Goal: Task Accomplishment & Management: Manage account settings

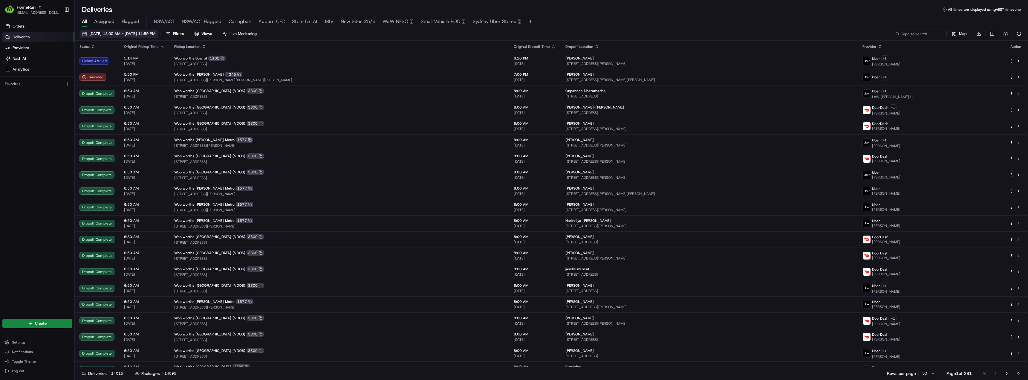
click at [125, 35] on span "[DATE] 12:00 AM - [DATE] 11:59 PM" at bounding box center [122, 33] width 66 height 5
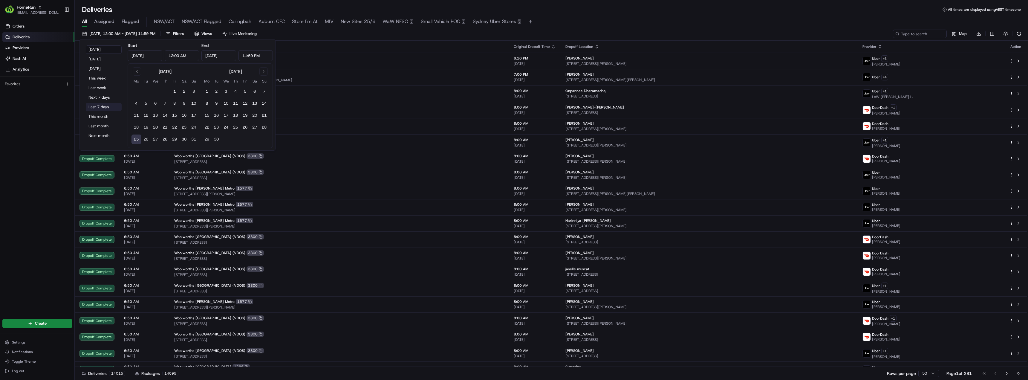
click at [95, 105] on button "Last 7 days" at bounding box center [104, 107] width 36 height 8
type input "[DATE]"
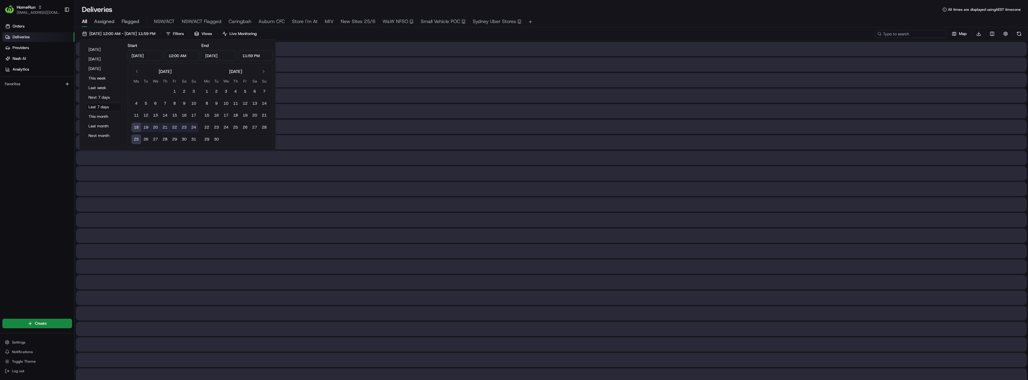
click at [928, 35] on input at bounding box center [911, 34] width 72 height 8
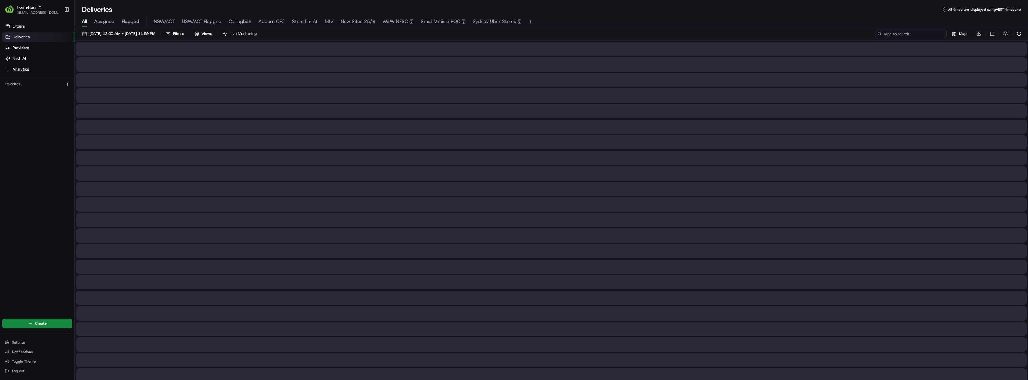
paste input "265683072"
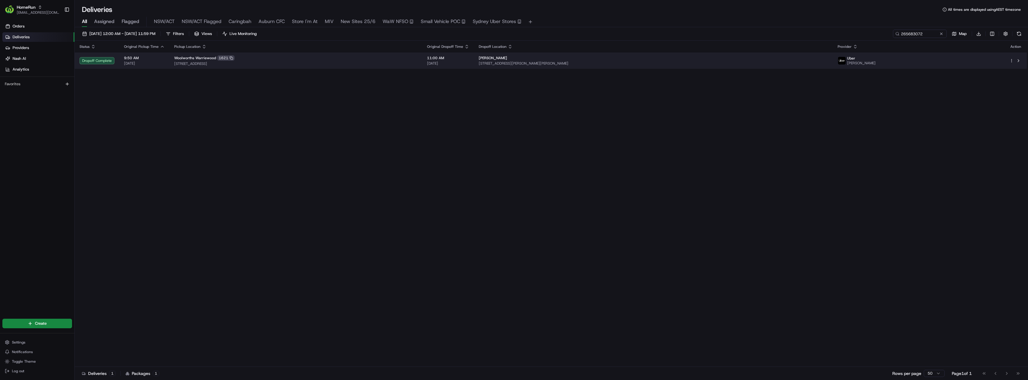
click at [418, 63] on span "[STREET_ADDRESS]" at bounding box center [295, 63] width 243 height 5
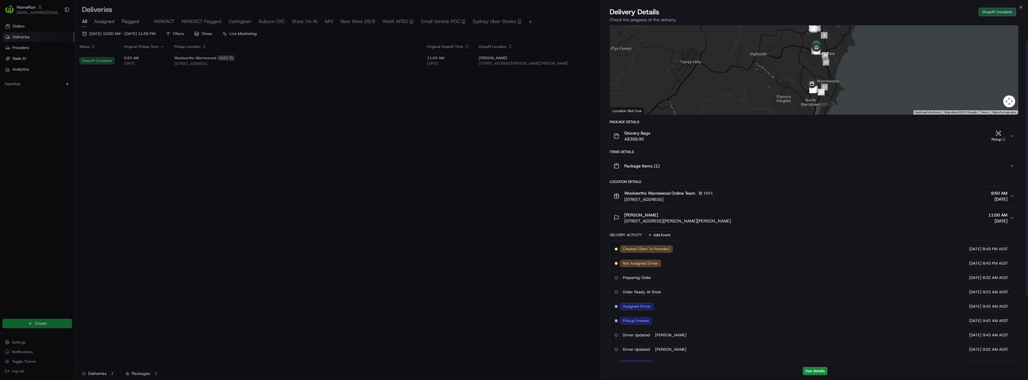
scroll to position [20, 0]
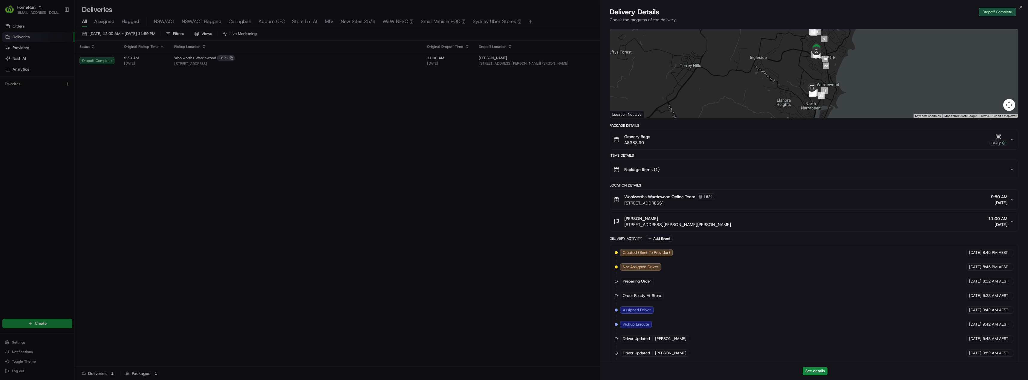
click at [744, 222] on div "[PERSON_NAME] [STREET_ADDRESS][PERSON_NAME][PERSON_NAME] 11:00 AM [DATE]" at bounding box center [812, 222] width 396 height 12
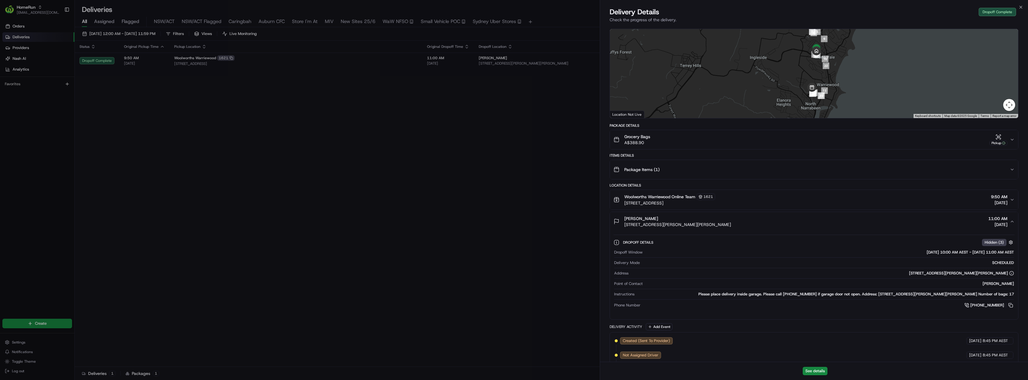
scroll to position [50, 0]
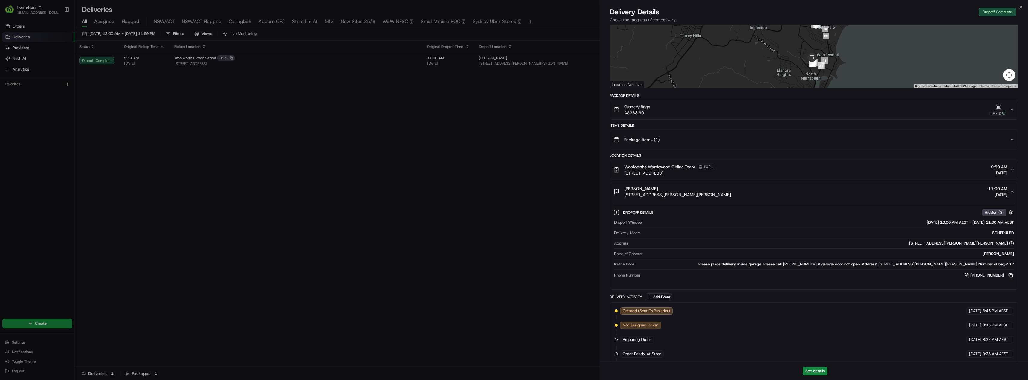
drag, startPoint x: 655, startPoint y: 189, endPoint x: 621, endPoint y: 189, distance: 33.2
click at [621, 189] on div "[PERSON_NAME] [STREET_ADDRESS][PERSON_NAME][PERSON_NAME]" at bounding box center [672, 192] width 117 height 12
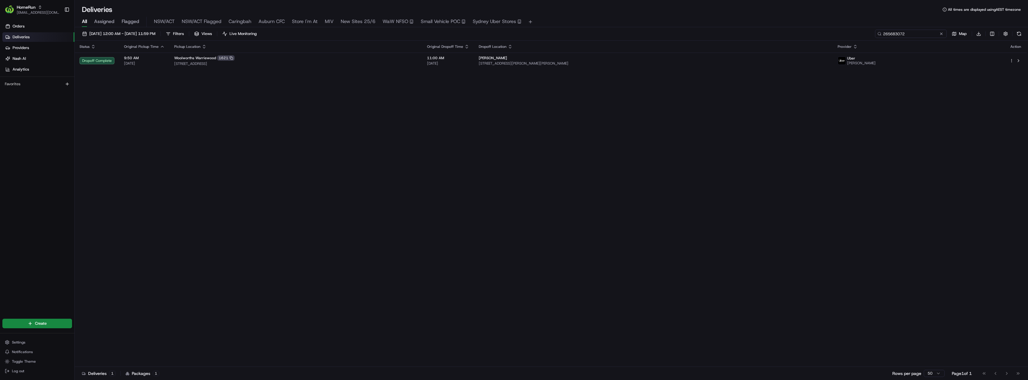
click at [920, 33] on input "265683072" at bounding box center [911, 34] width 72 height 8
paste input "589490"
type input "265589490"
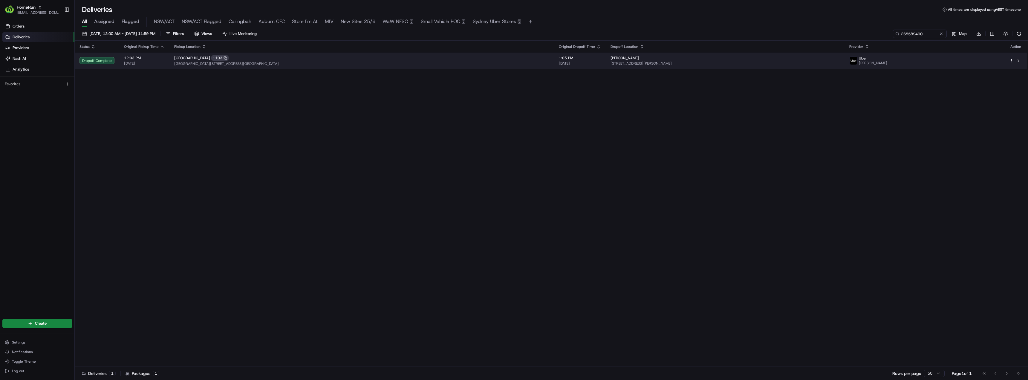
click at [461, 59] on div "[GEOGRAPHIC_DATA][STREET_ADDRESS]" at bounding box center [361, 57] width 375 height 5
click at [470, 65] on span "[GEOGRAPHIC_DATA][STREET_ADDRESS][GEOGRAPHIC_DATA]" at bounding box center [361, 63] width 375 height 5
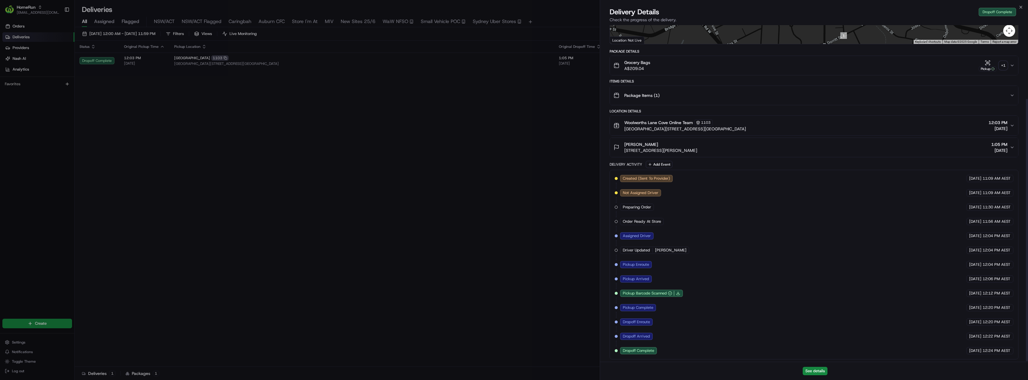
scroll to position [95, 0]
click at [1000, 64] on div "+ 1" at bounding box center [1003, 64] width 8 height 8
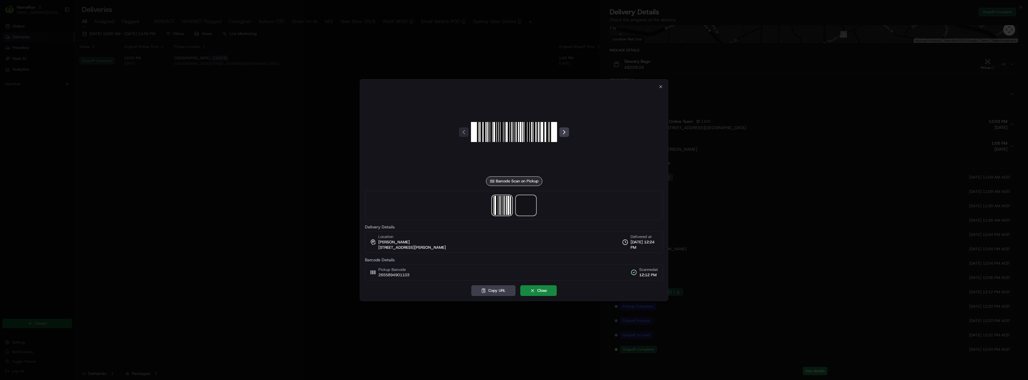
click at [529, 206] on span at bounding box center [526, 205] width 19 height 19
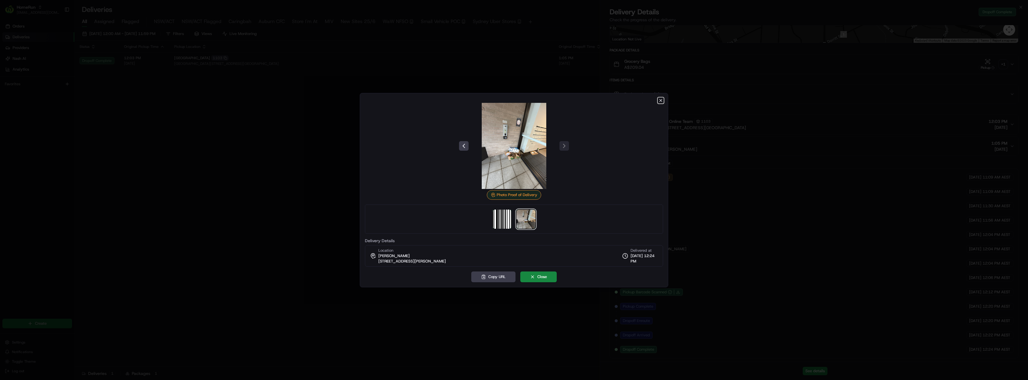
click at [660, 101] on icon "button" at bounding box center [661, 100] width 2 height 2
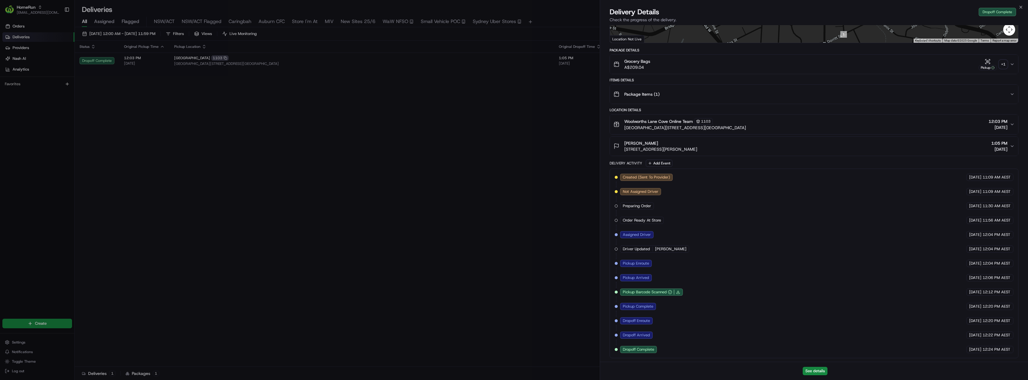
click at [1014, 146] on icon "button" at bounding box center [1012, 146] width 5 height 5
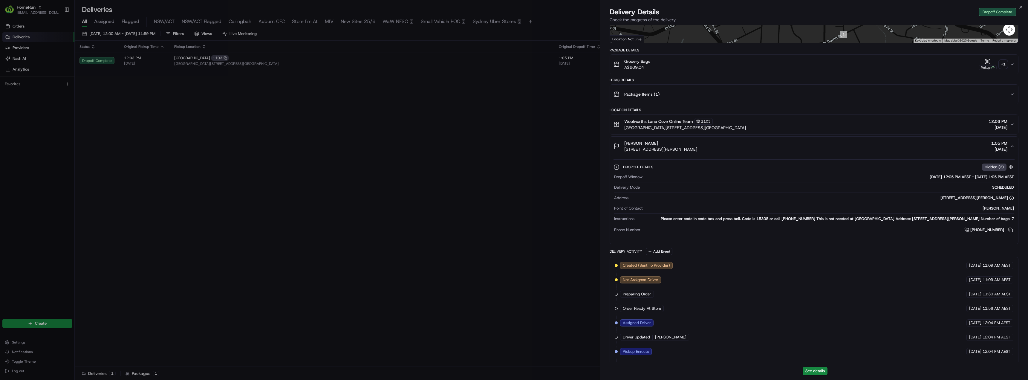
click at [1013, 146] on icon "button" at bounding box center [1012, 146] width 5 height 5
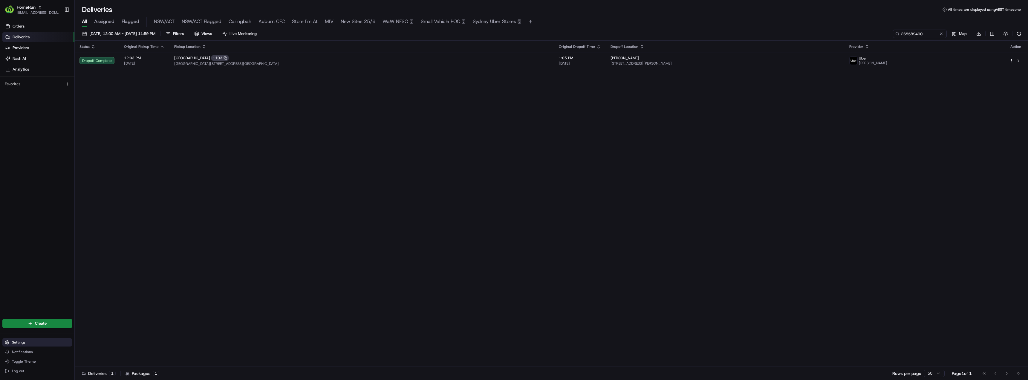
click at [16, 344] on span "Settings" at bounding box center [18, 342] width 13 height 5
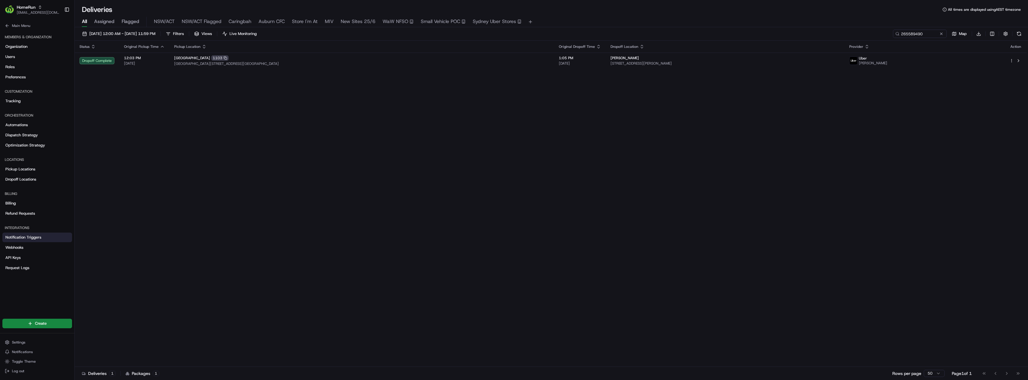
click at [26, 239] on span "Notification Triggers" at bounding box center [23, 237] width 36 height 5
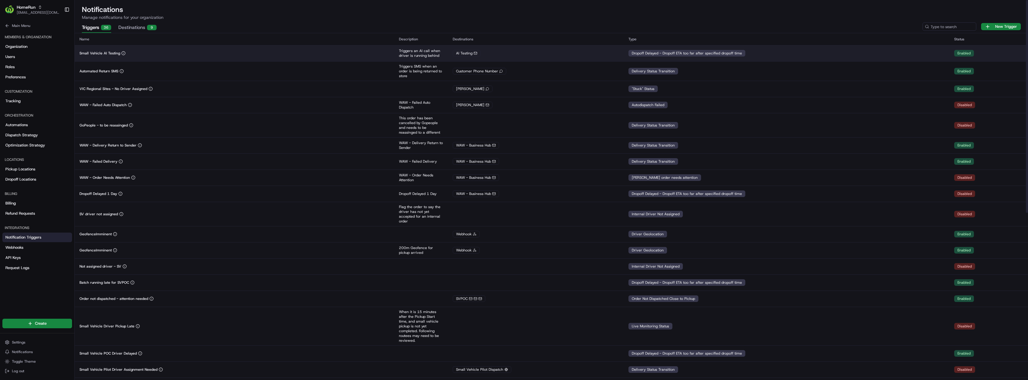
click at [157, 58] on td "Small Vehicle AI Testing" at bounding box center [235, 53] width 320 height 16
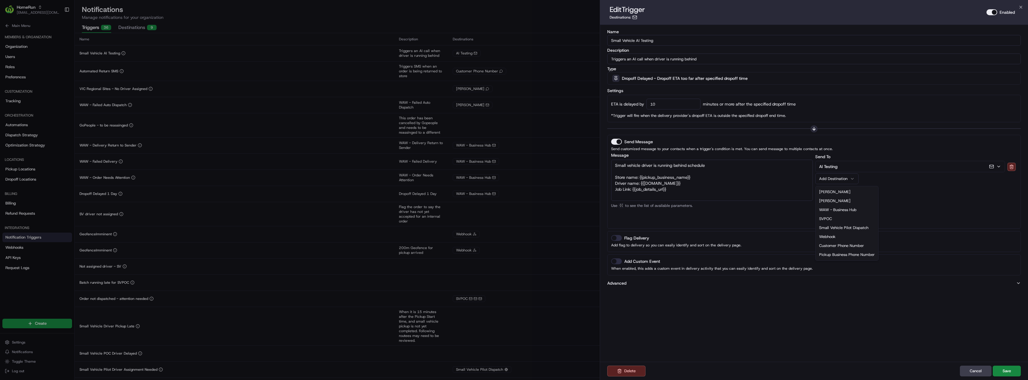
click at [855, 177] on button "Add Destination" at bounding box center [836, 178] width 43 height 11
click at [907, 193] on div "Send To AI Testing Add Destination [PERSON_NAME] WAW - Business Hub SVPOC Small…" at bounding box center [916, 189] width 202 height 72
click at [880, 165] on button "AI Testing" at bounding box center [910, 166] width 189 height 11
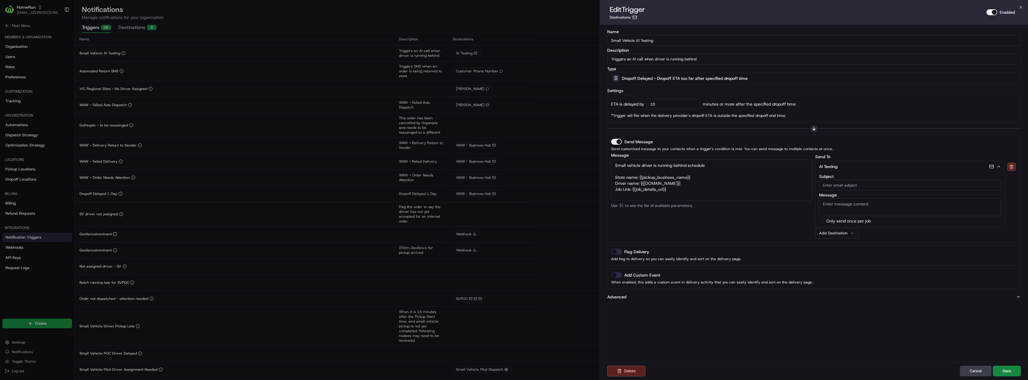
click at [880, 165] on button "AI Testing" at bounding box center [910, 166] width 189 height 11
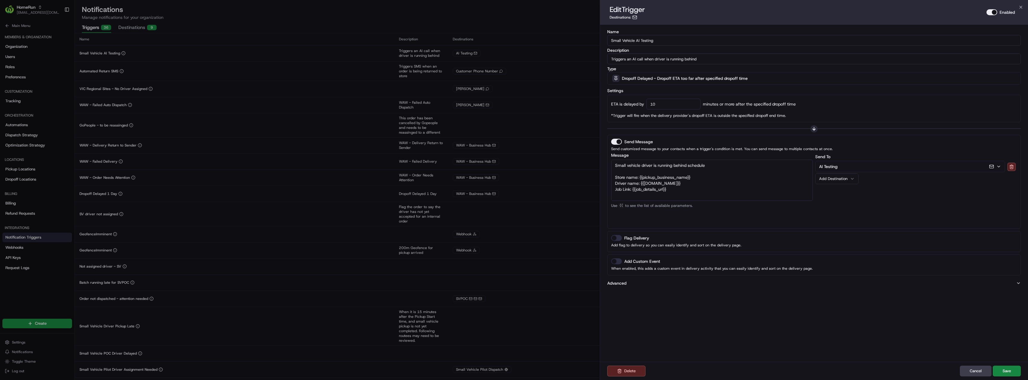
click at [852, 179] on icon "button" at bounding box center [852, 178] width 2 height 1
click at [920, 193] on div "Send To AI Testing Add Destination" at bounding box center [916, 189] width 202 height 72
click at [666, 106] on input "10" at bounding box center [674, 104] width 54 height 11
drag, startPoint x: 668, startPoint y: 108, endPoint x: 644, endPoint y: 109, distance: 23.6
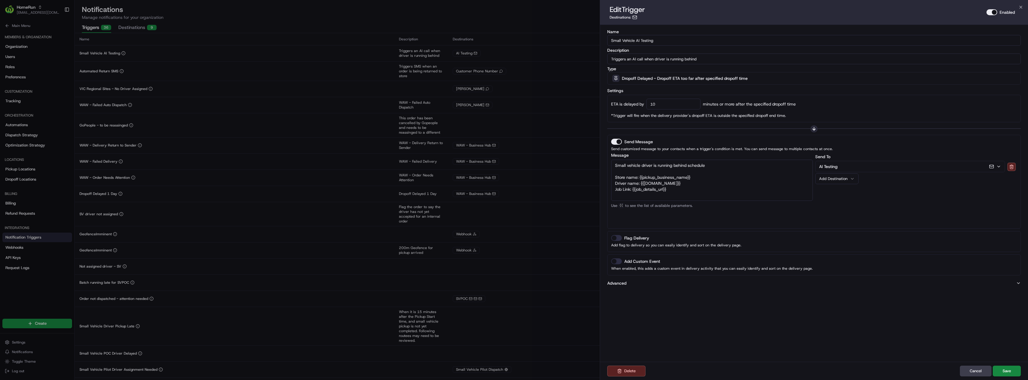
click at [644, 109] on div "ETA is delayed by 10 minutes or more after the specified dropoff time" at bounding box center [814, 104] width 406 height 11
type input "0"
drag, startPoint x: 674, startPoint y: 191, endPoint x: 642, endPoint y: 165, distance: 41.6
click at [642, 165] on textarea "Small vehicle driver is running behind schedule Store name: {{pickup_business_n…" at bounding box center [712, 180] width 202 height 41
type textarea "Small vehicle driver {{driver"
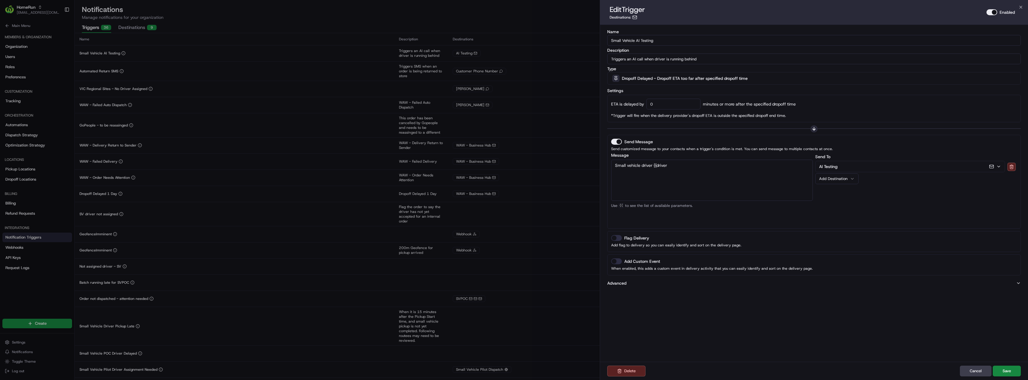
click at [749, 172] on textarea "Small vehicle driver {{driver" at bounding box center [712, 180] width 202 height 41
click at [689, 174] on div "Driver Name" at bounding box center [688, 173] width 43 height 9
click at [728, 184] on div "Pickup Business Name" at bounding box center [724, 179] width 65 height 9
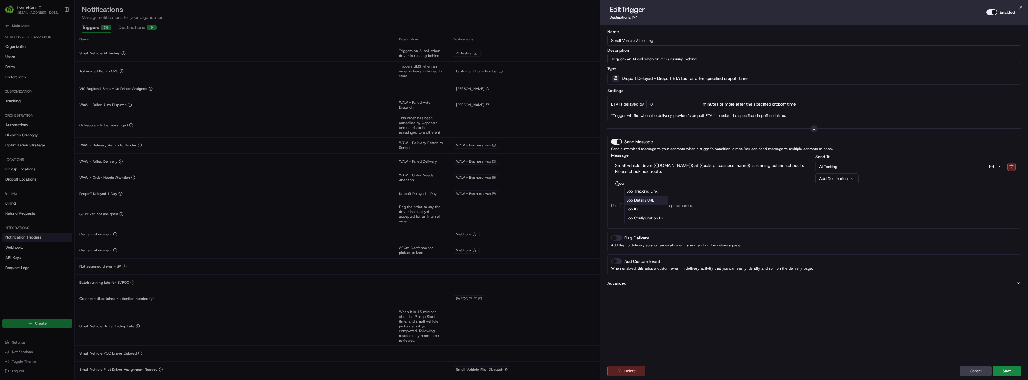
click at [653, 200] on div "Job Details URL" at bounding box center [646, 200] width 43 height 9
type textarea "Small vehicle driver {{[DOMAIN_NAME]}} at {{pickup_business_name}} is running b…"
click at [1011, 370] on button "Save" at bounding box center [1007, 371] width 28 height 11
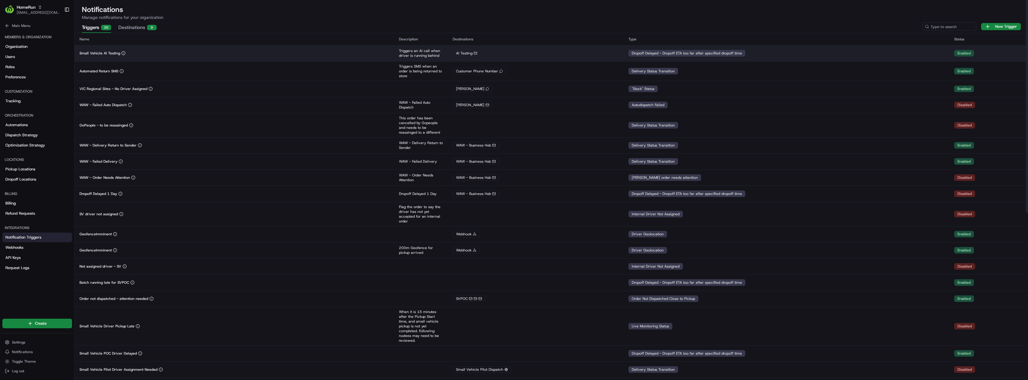
click at [302, 54] on div "Small Vehicle AI Testing" at bounding box center [235, 53] width 310 height 5
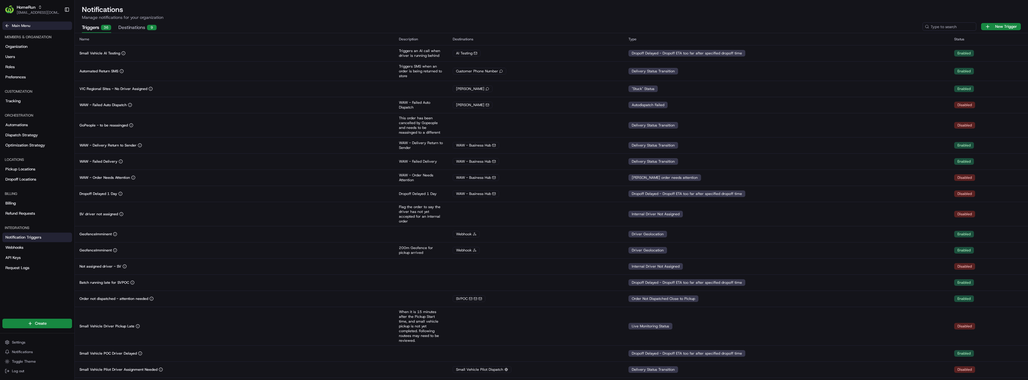
click at [6, 29] on button "Main Menu" at bounding box center [37, 26] width 70 height 8
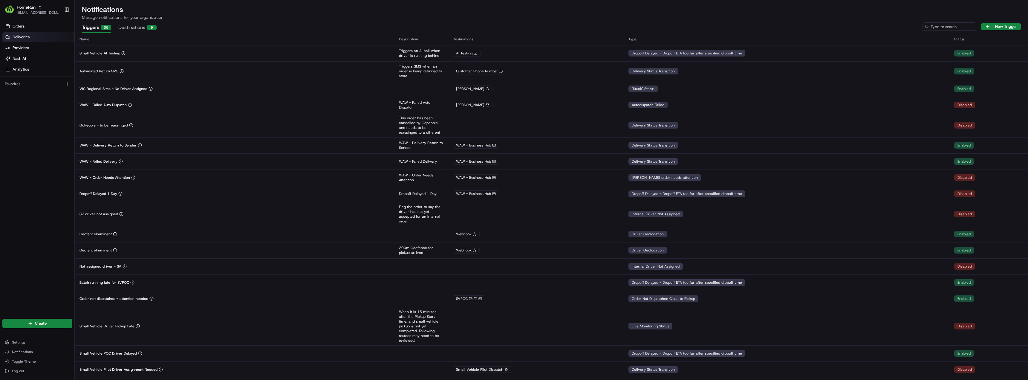
click at [20, 38] on span "Deliveries" at bounding box center [21, 36] width 17 height 5
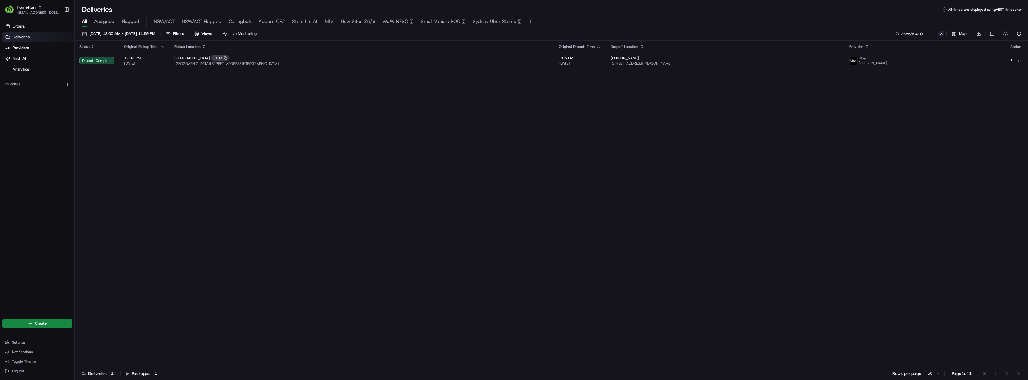
click at [942, 35] on button at bounding box center [942, 34] width 6 height 6
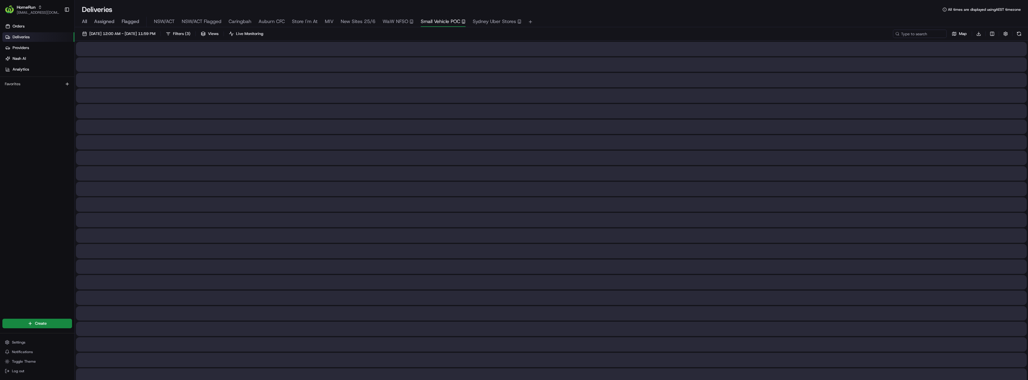
click at [445, 26] on button "Small Vehicle POC" at bounding box center [443, 22] width 45 height 10
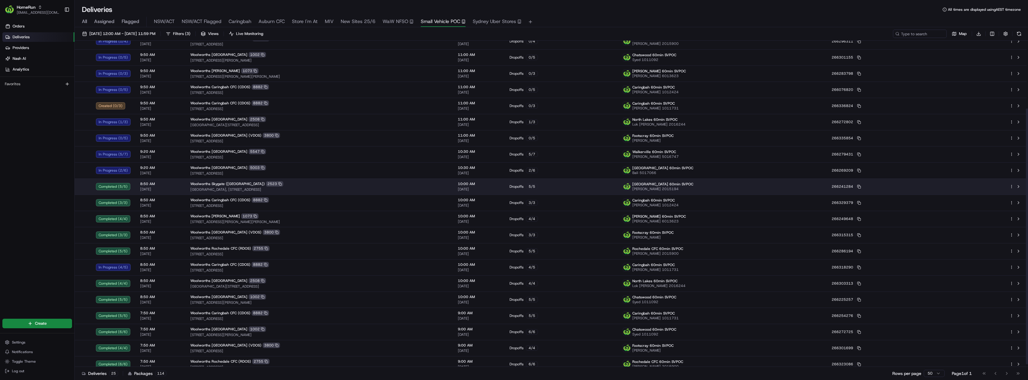
scroll to position [89, 0]
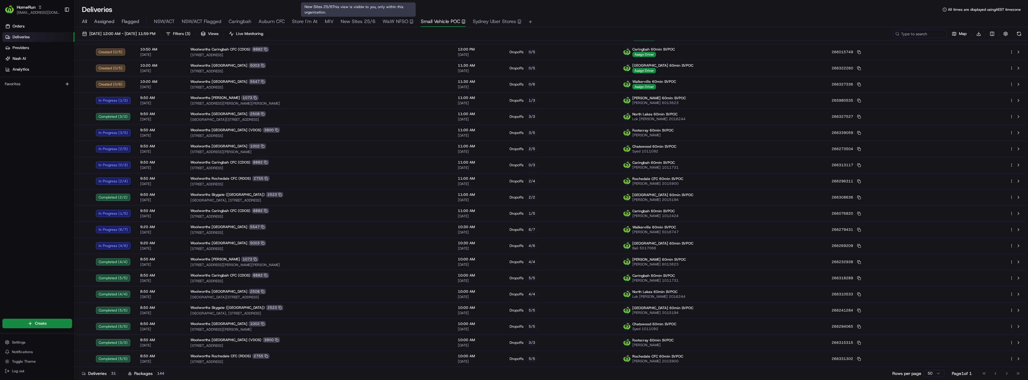
click at [347, 22] on span "New Sites 25/6" at bounding box center [358, 21] width 35 height 7
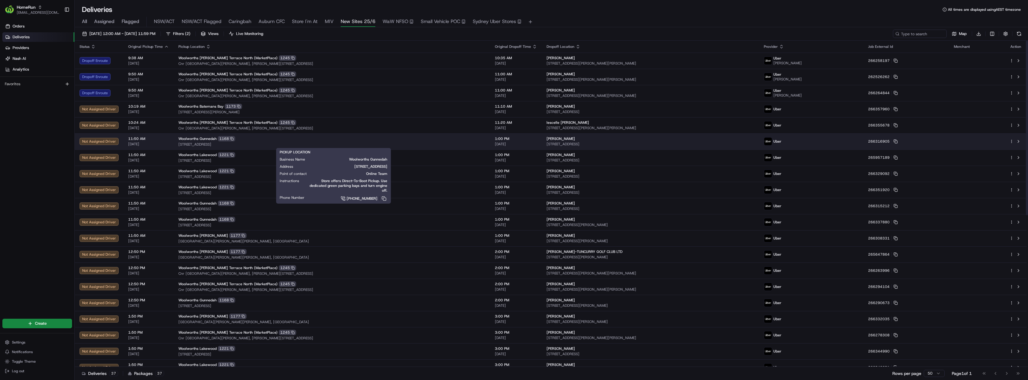
click at [279, 141] on div "Woolworths Gunnedah 1168" at bounding box center [331, 138] width 307 height 5
click at [301, 141] on div "Woolworths Gunnedah 1168" at bounding box center [331, 138] width 307 height 5
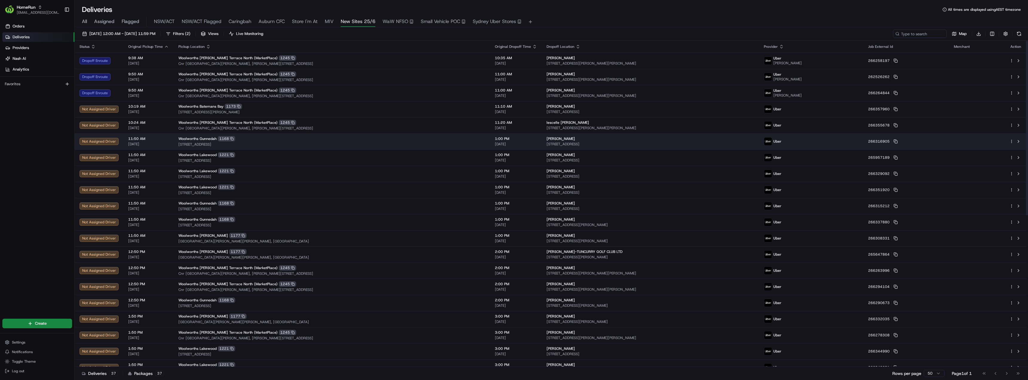
click at [988, 139] on td at bounding box center [977, 141] width 56 height 16
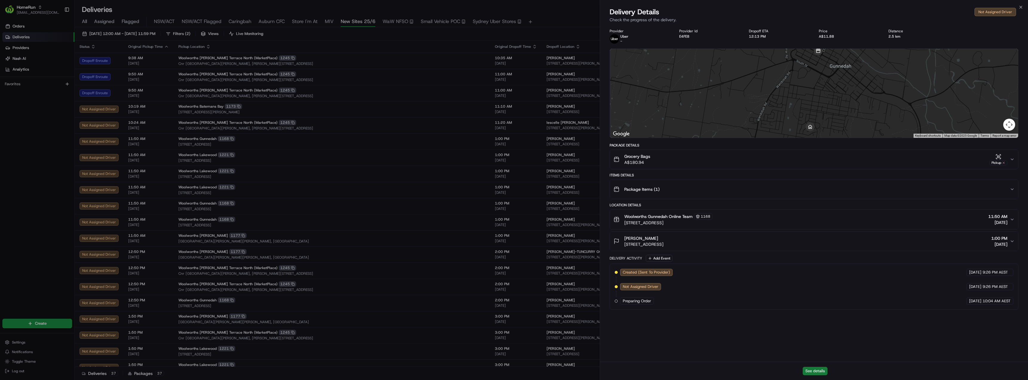
click at [813, 372] on button "See details" at bounding box center [815, 371] width 25 height 8
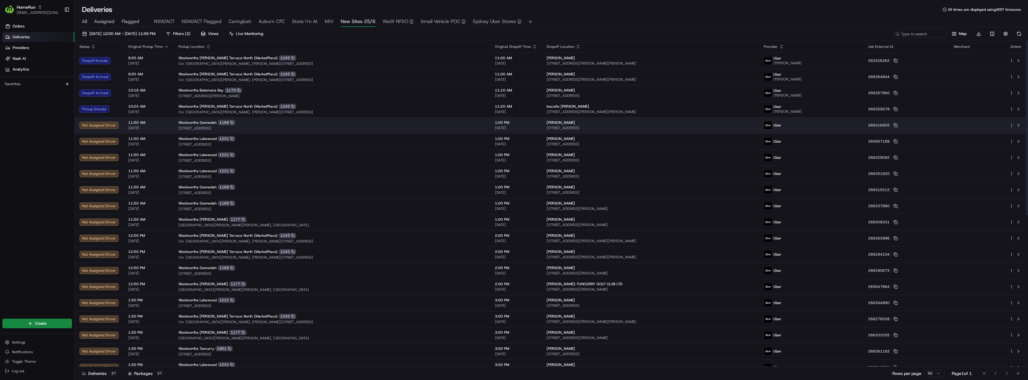
click at [288, 123] on div "Woolworths Gunnedah 1168" at bounding box center [331, 122] width 307 height 5
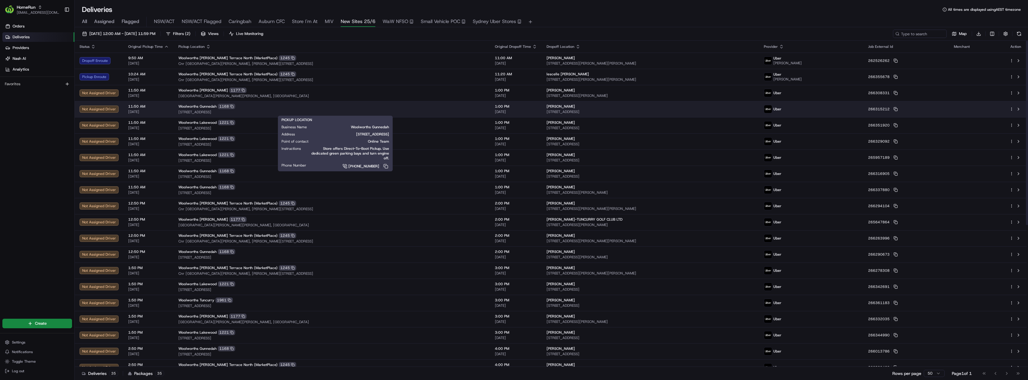
click at [272, 113] on span "[STREET_ADDRESS]" at bounding box center [331, 112] width 307 height 5
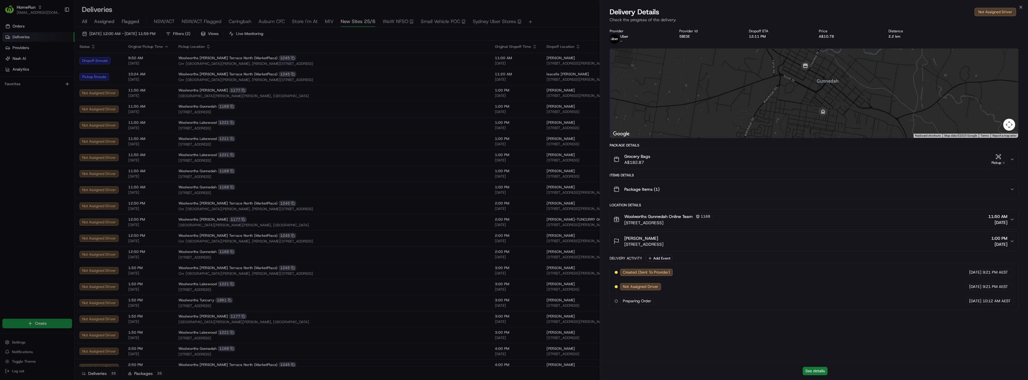
click at [815, 371] on button "See details" at bounding box center [815, 371] width 25 height 8
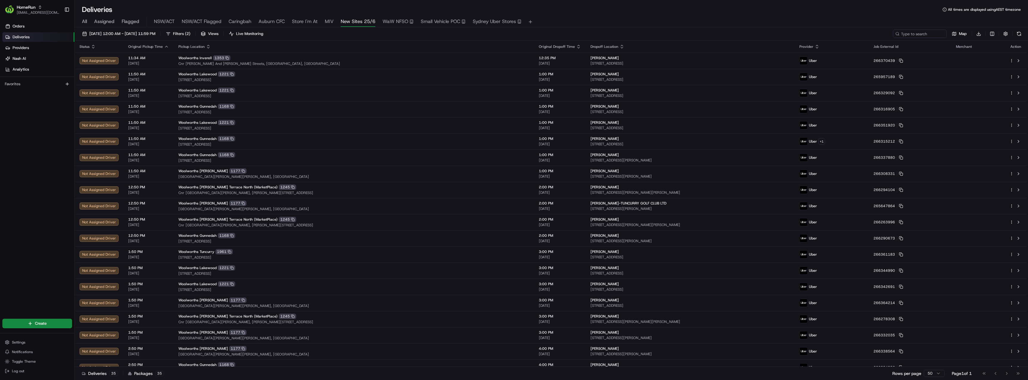
click at [83, 23] on span "All" at bounding box center [84, 21] width 5 height 7
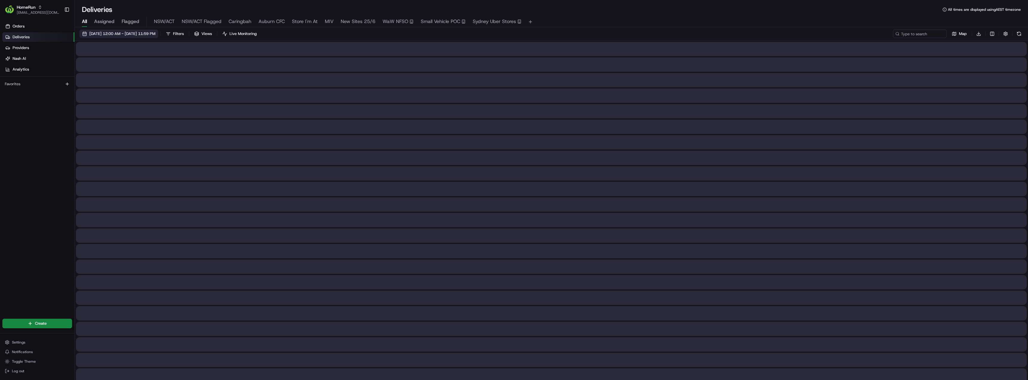
click at [117, 33] on span "[DATE] 12:00 AM - [DATE] 11:59 PM" at bounding box center [122, 33] width 66 height 5
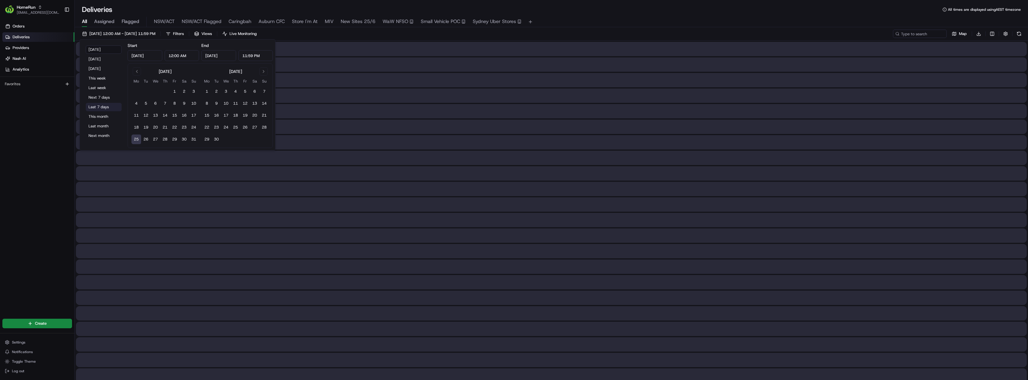
click at [104, 106] on button "Last 7 days" at bounding box center [104, 107] width 36 height 8
type input "[DATE]"
click at [920, 34] on input at bounding box center [911, 34] width 72 height 8
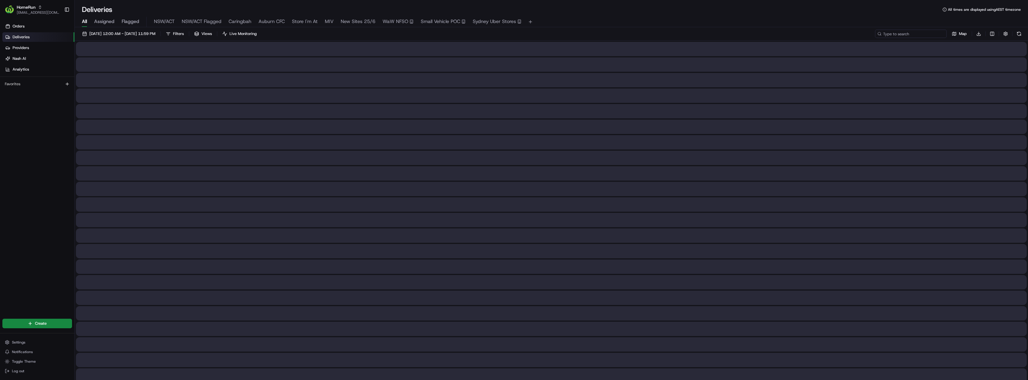
paste input "240142756"
type input "240142756"
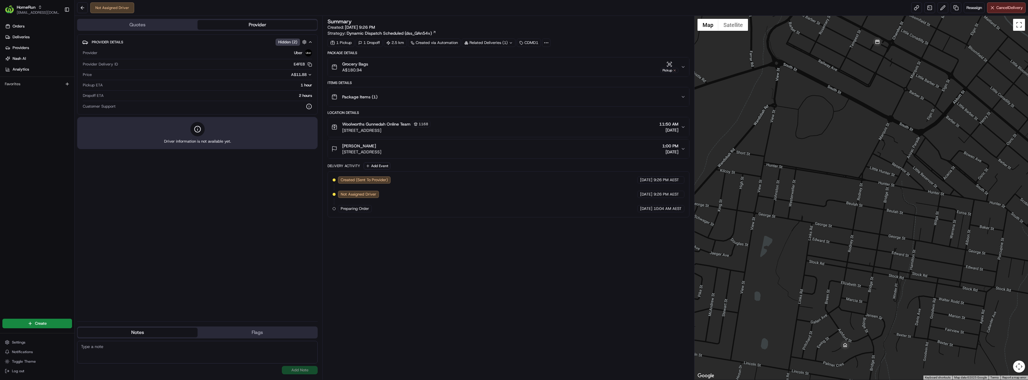
click at [548, 43] on circle at bounding box center [548, 42] width 1 height 1
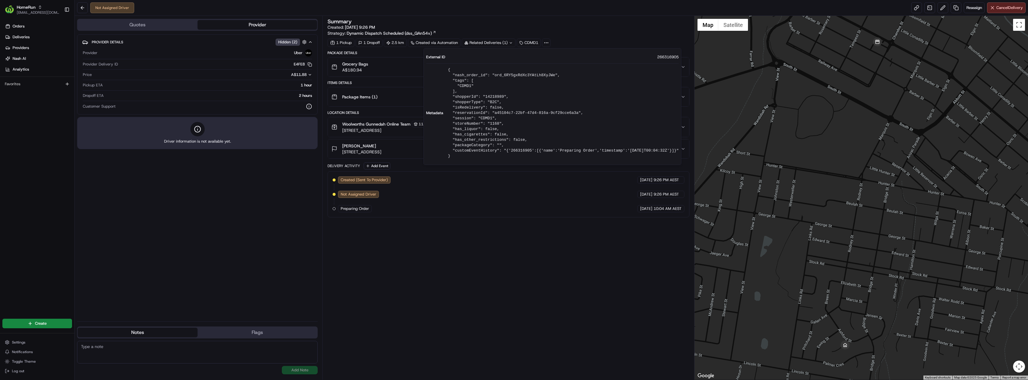
click at [548, 43] on circle at bounding box center [548, 42] width 1 height 1
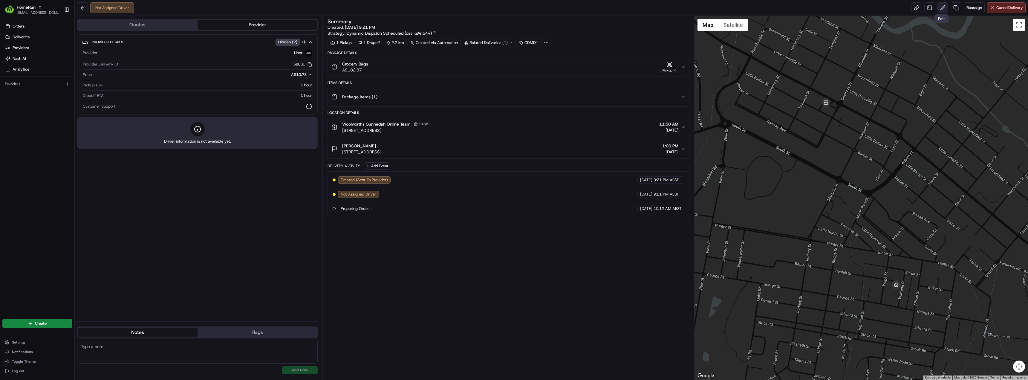
click at [943, 9] on button at bounding box center [943, 7] width 11 height 11
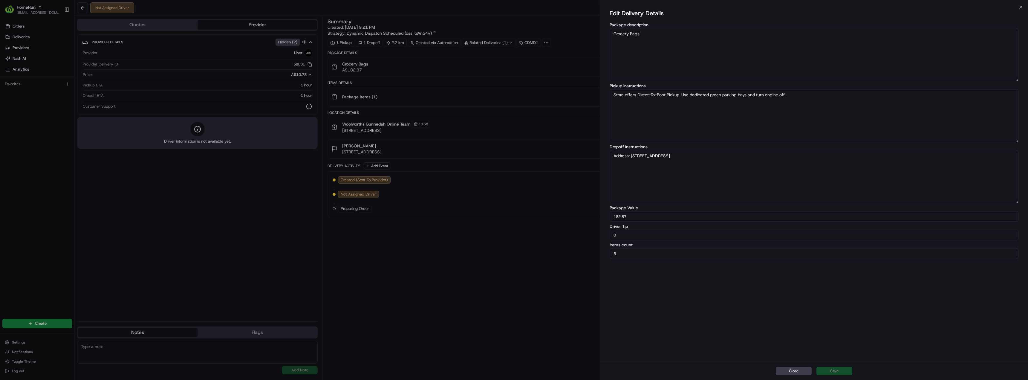
click at [626, 234] on input "0" at bounding box center [814, 235] width 409 height 11
type input "10"
click at [838, 372] on button "Save" at bounding box center [835, 371] width 36 height 8
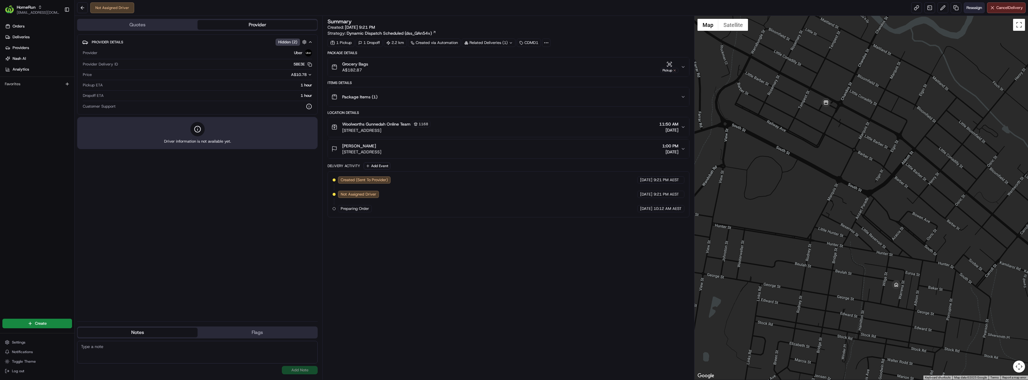
click at [972, 11] on button "Reassign" at bounding box center [974, 7] width 21 height 11
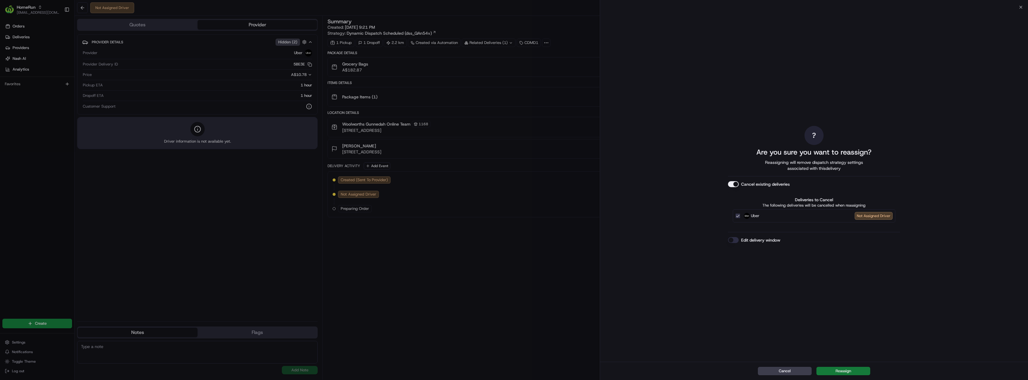
click at [841, 371] on button "Reassign" at bounding box center [844, 371] width 54 height 8
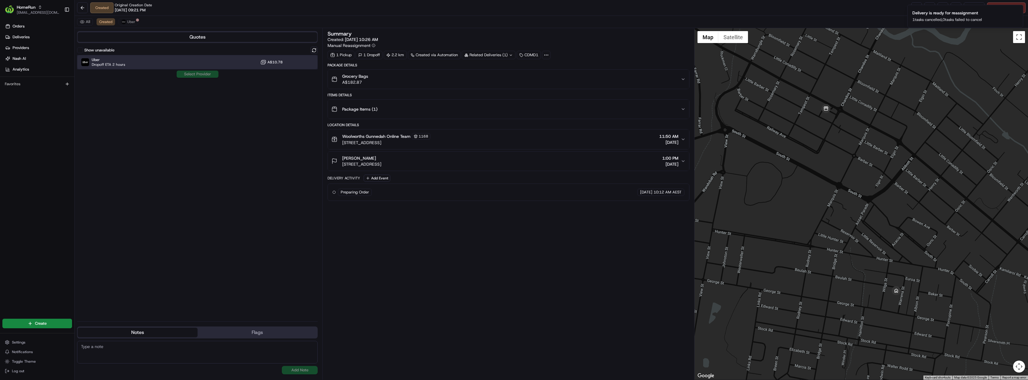
click at [132, 61] on div "Uber Dropoff ETA 2 hours A$10.78" at bounding box center [197, 62] width 241 height 14
click at [199, 74] on button "Assign Provider" at bounding box center [197, 74] width 42 height 7
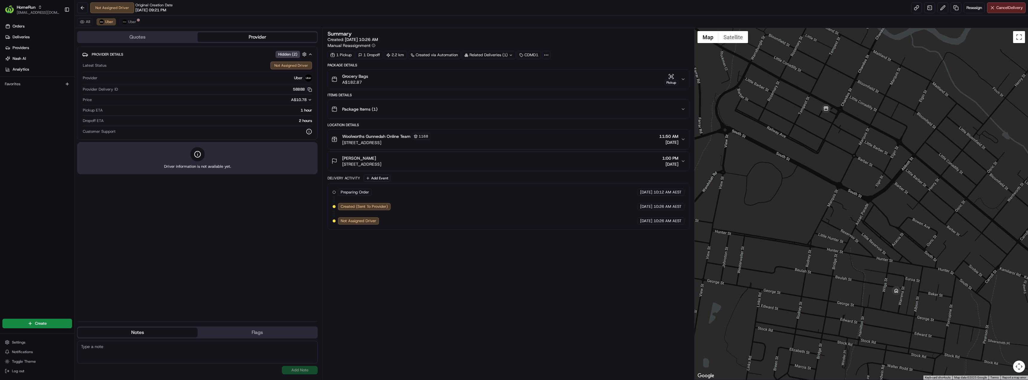
click at [548, 55] on circle at bounding box center [548, 55] width 1 height 1
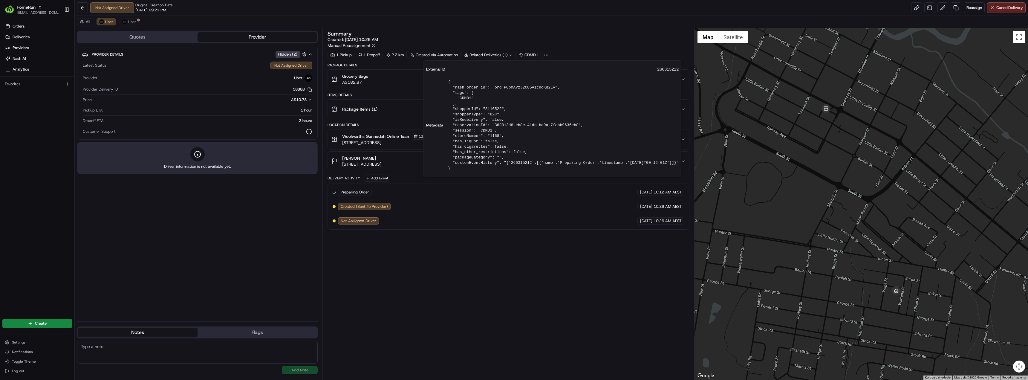
click at [665, 69] on span "266315212" at bounding box center [668, 69] width 22 height 5
copy span "266315212"
